Goal: Transaction & Acquisition: Obtain resource

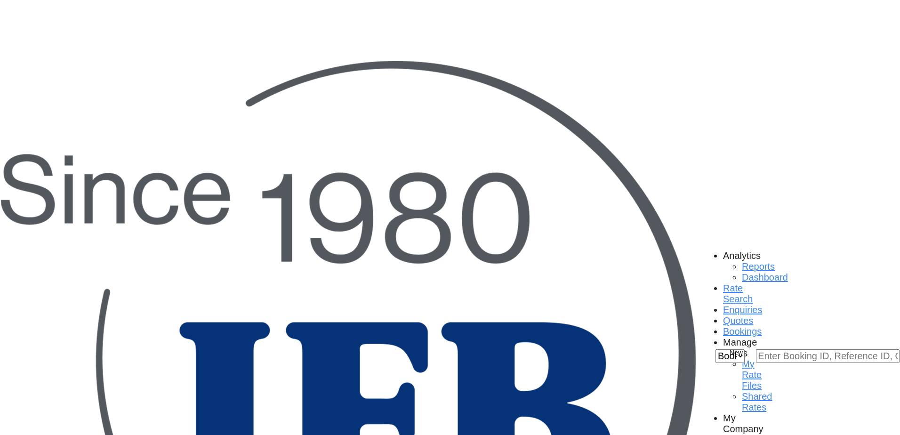
type input "Ningbo, ZJ, CNNGB"
type input "[GEOGRAPHIC_DATA], BEANR"
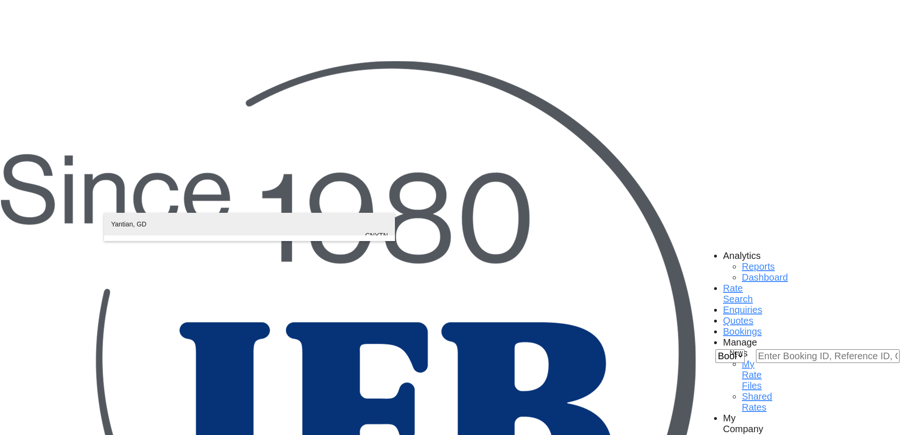
click at [139, 227] on div "Yantian , GD China CNYTN" at bounding box center [249, 235] width 277 height 45
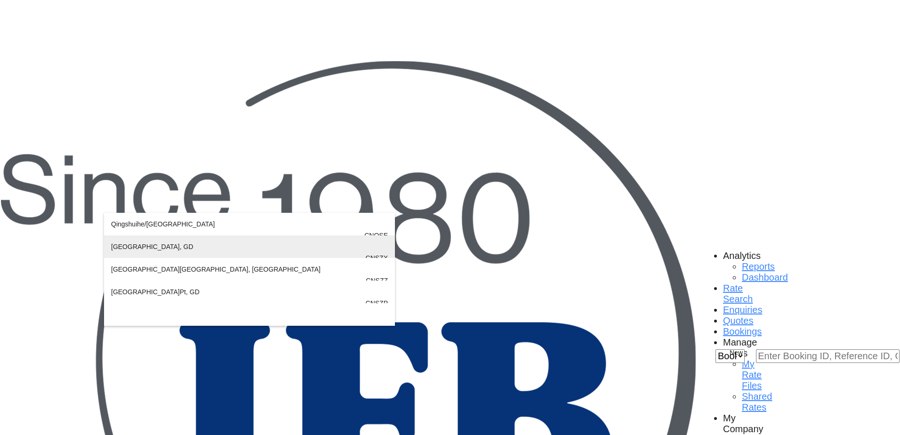
click at [139, 255] on div "[GEOGRAPHIC_DATA] , GD [GEOGRAPHIC_DATA] CNSZX" at bounding box center [249, 257] width 277 height 45
type input "[GEOGRAPHIC_DATA], GD, CNSZX"
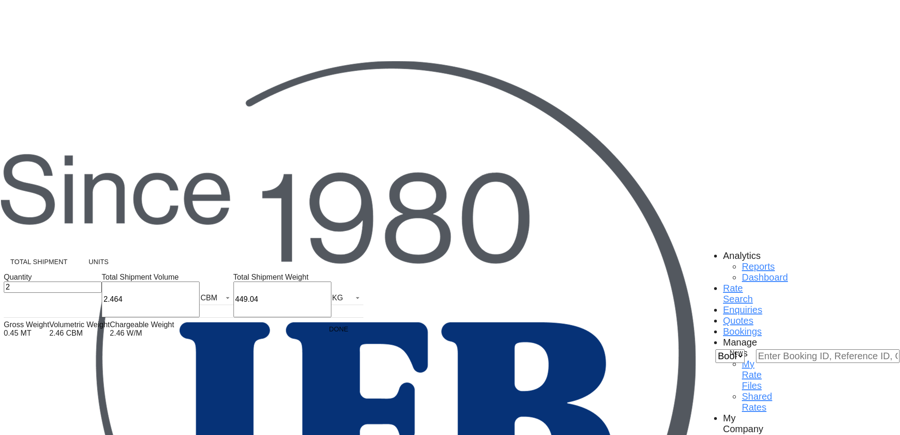
drag, startPoint x: 20, startPoint y: 305, endPoint x: -17, endPoint y: 305, distance: 36.7
click at [0, 305] on html "Analytics Reports Dashboard Rate Search Enquiries Quotes" at bounding box center [450, 217] width 900 height 435
type input "364"
type input "35"
type input "35.74"
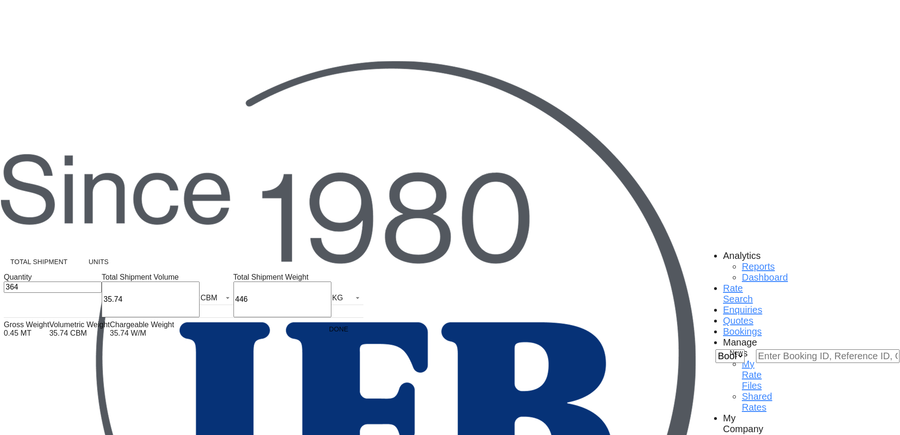
type input "4461"
type input "4461.20"
click at [318, 337] on button "Done" at bounding box center [338, 328] width 41 height 17
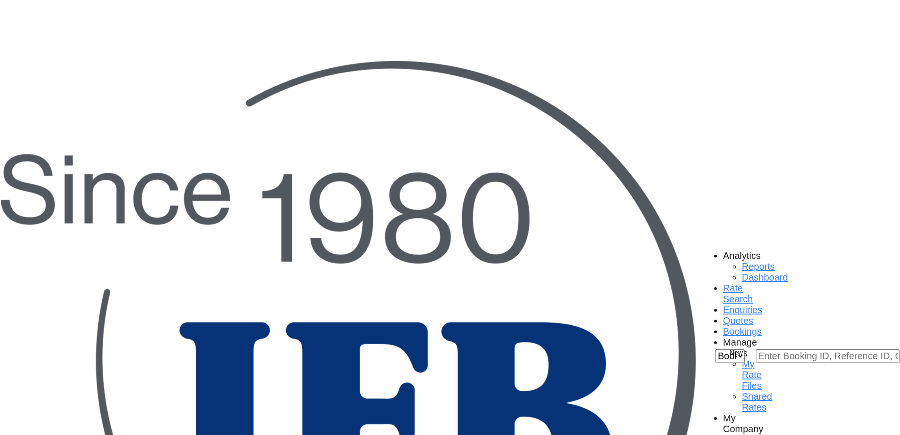
type input "CNSZX to BEANR / [DATE]"
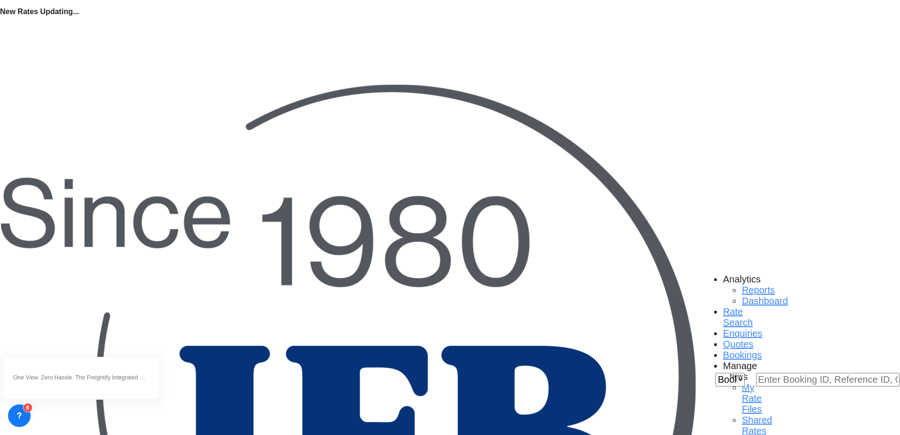
scroll to position [45, 0]
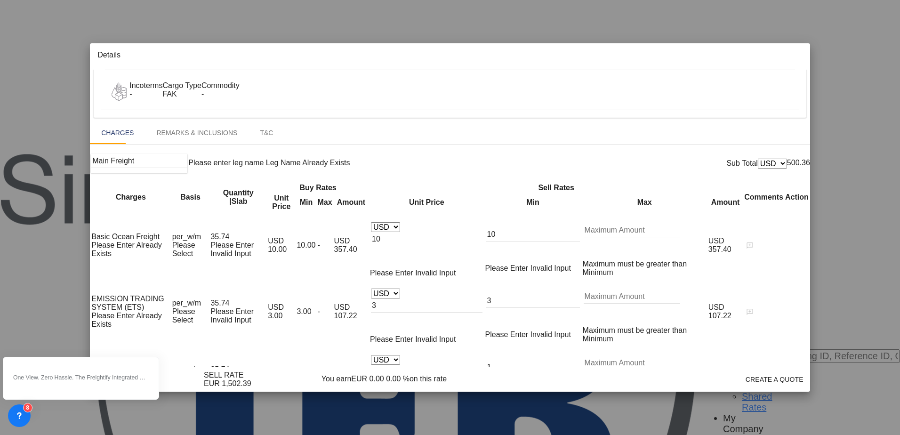
scroll to position [235, 0]
